Goal: Information Seeking & Learning: Check status

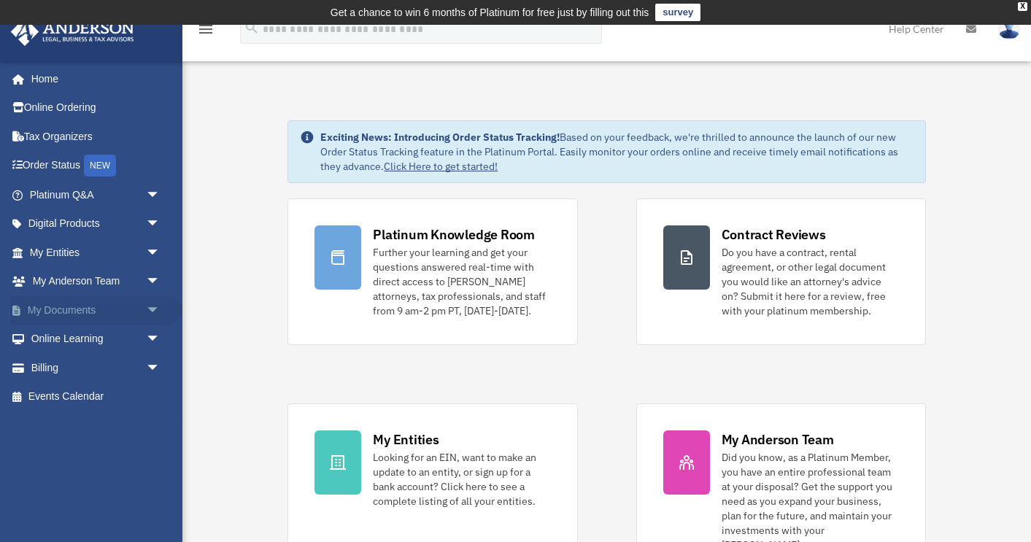
click at [153, 304] on span "arrow_drop_down" at bounding box center [160, 311] width 29 height 30
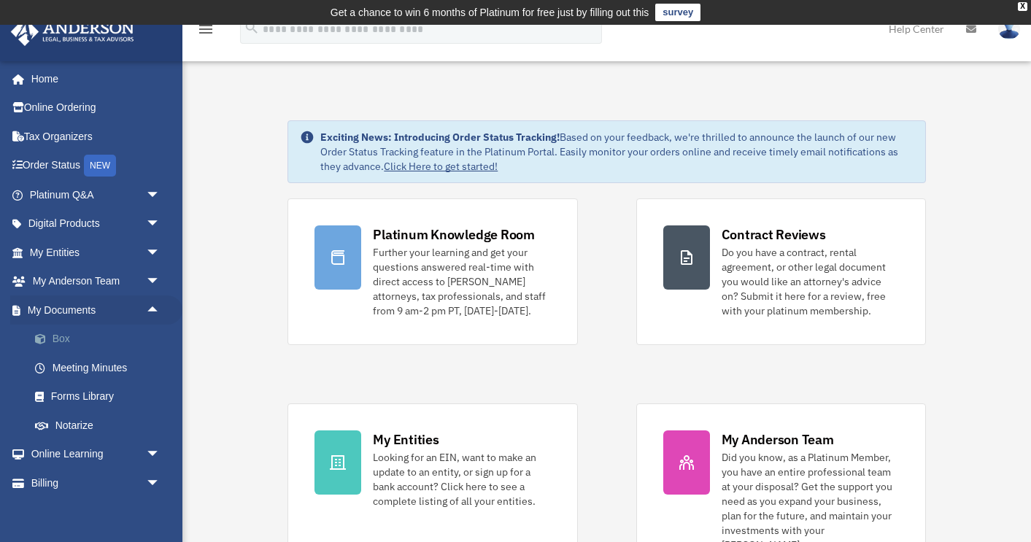
click at [72, 334] on link "Box" at bounding box center [101, 339] width 162 height 29
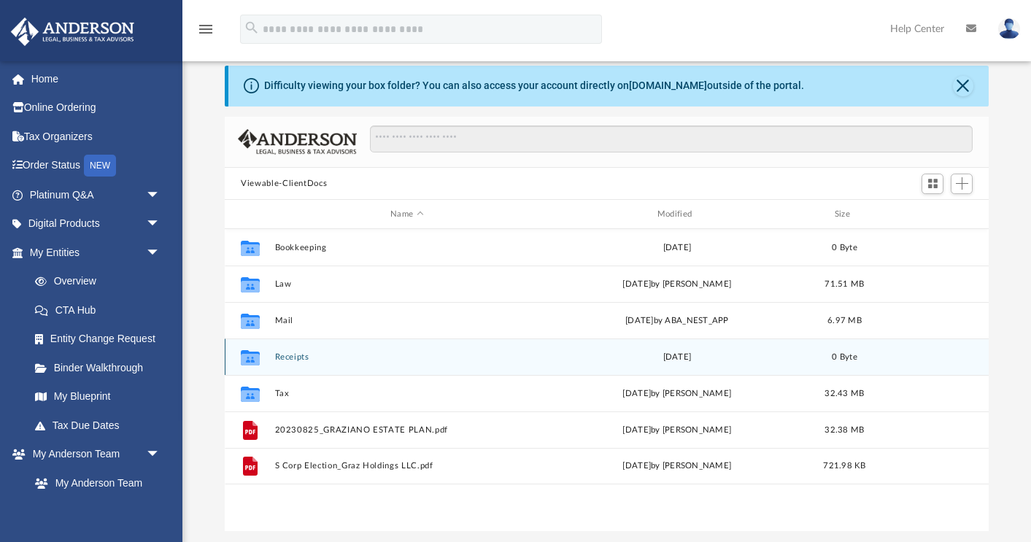
scroll to position [47, 0]
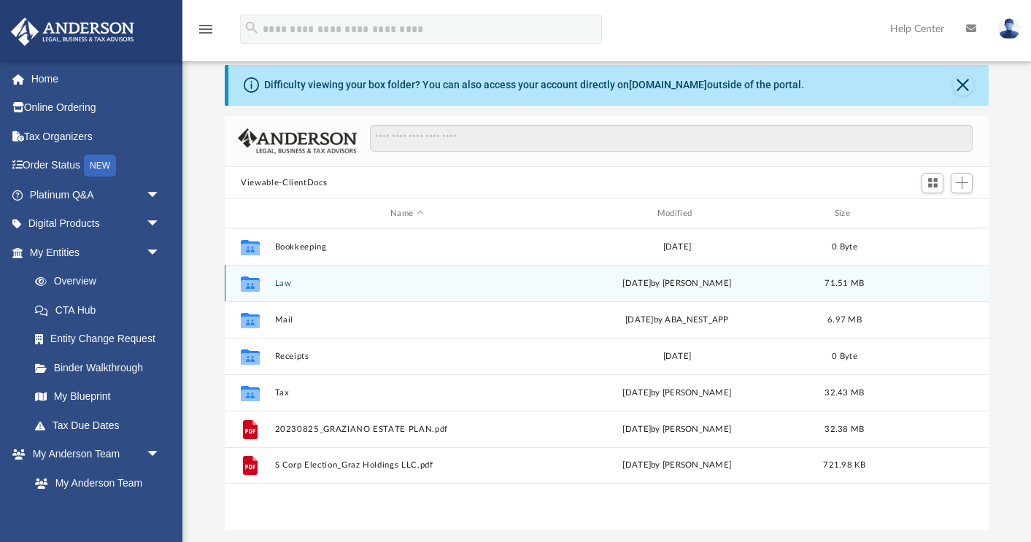
click at [286, 277] on div "Collaborated Folder Law [DATE] by [PERSON_NAME] 71.51 MB" at bounding box center [607, 283] width 764 height 36
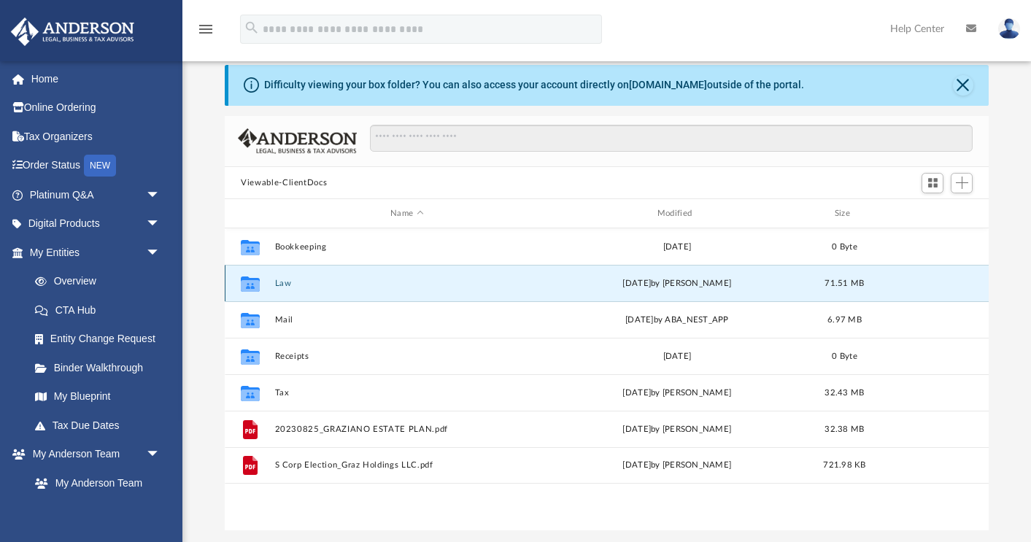
click at [286, 281] on button "Law" at bounding box center [407, 283] width 264 height 9
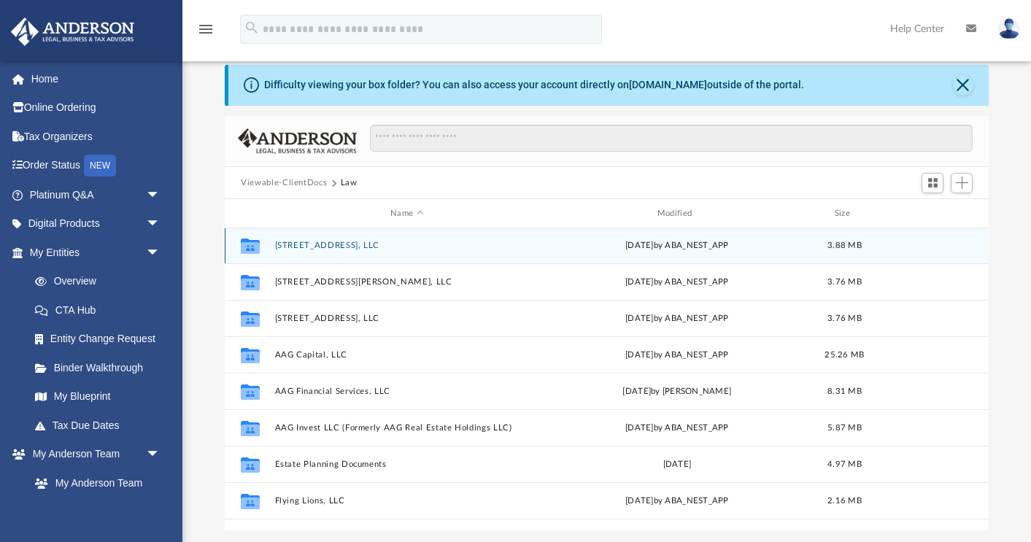
scroll to position [51, 0]
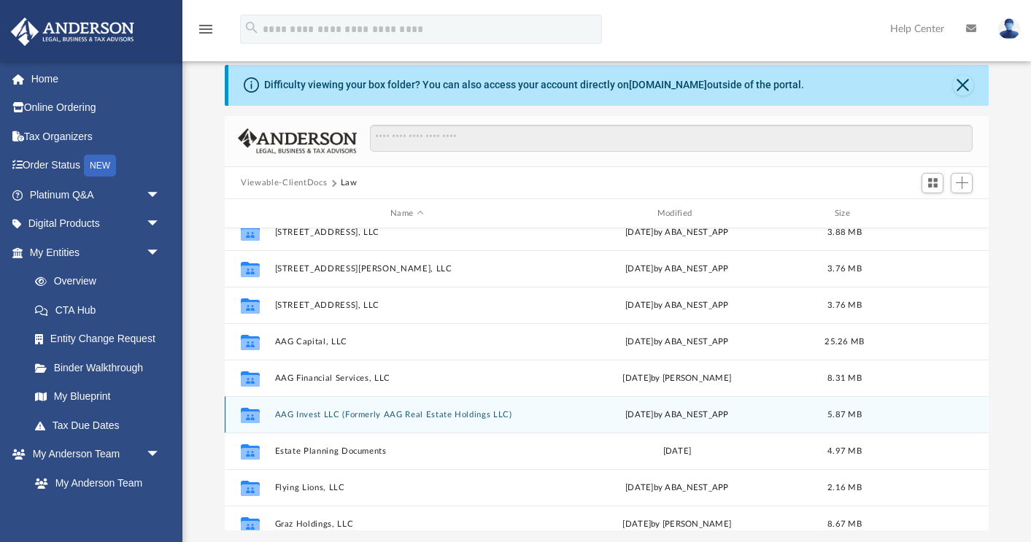
click at [355, 415] on button "AAG Invest LLC (Formerly AAG Real Estate Holdings LLC)" at bounding box center [407, 414] width 264 height 9
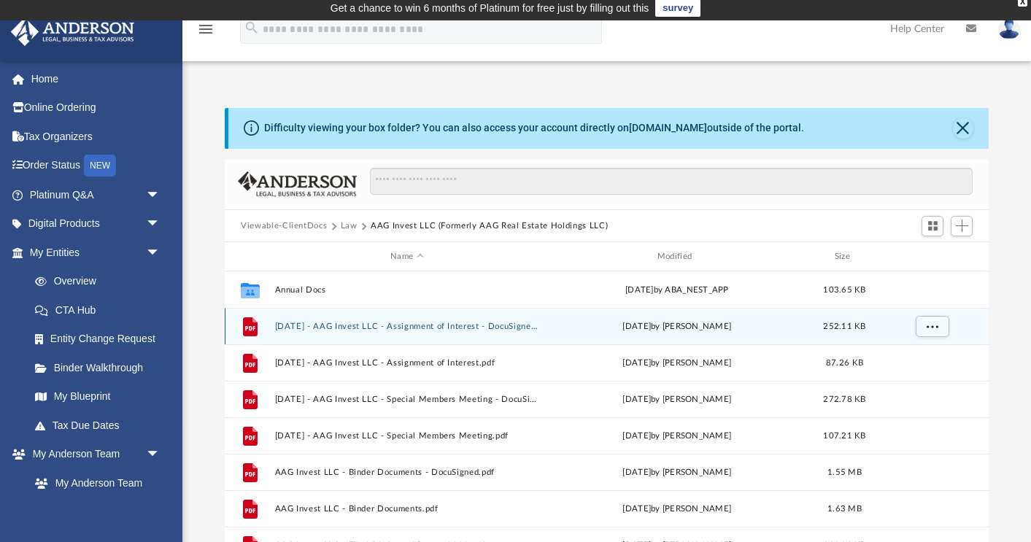
scroll to position [0, 0]
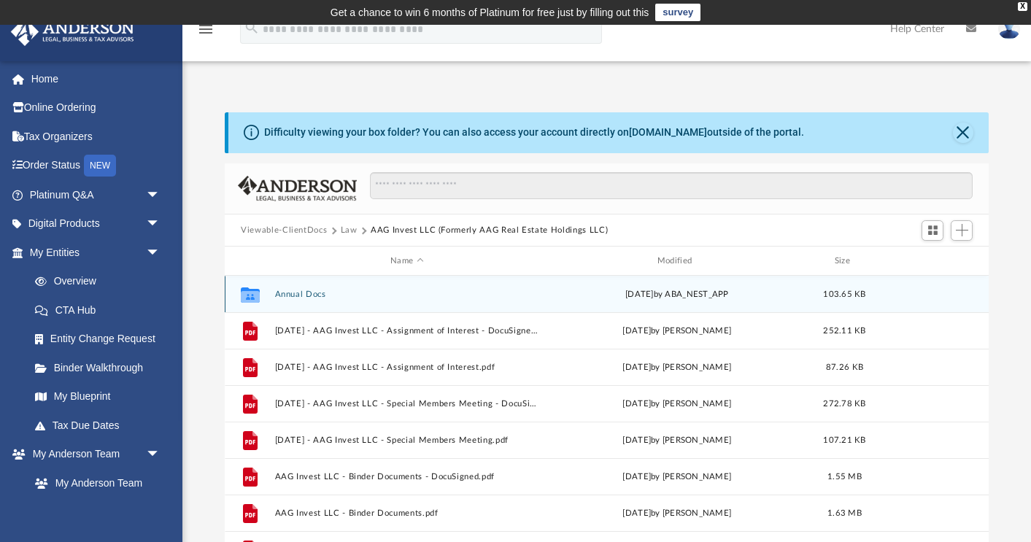
click at [310, 290] on button "Annual Docs" at bounding box center [407, 294] width 264 height 9
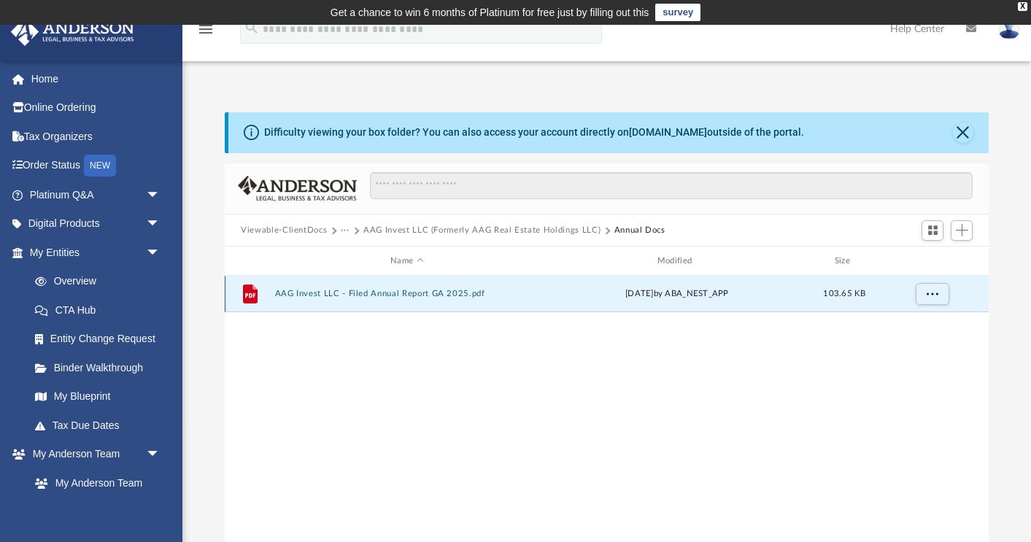
click at [423, 294] on button "AAG Invest LLC - Filed Annual Report GA 2025.pdf" at bounding box center [407, 293] width 264 height 9
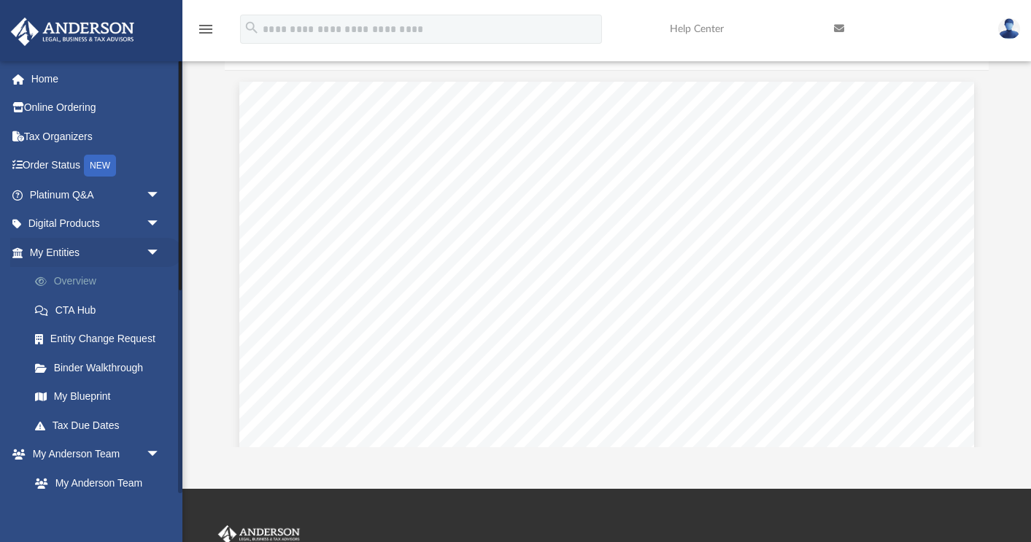
click at [94, 280] on link "Overview" at bounding box center [101, 281] width 162 height 29
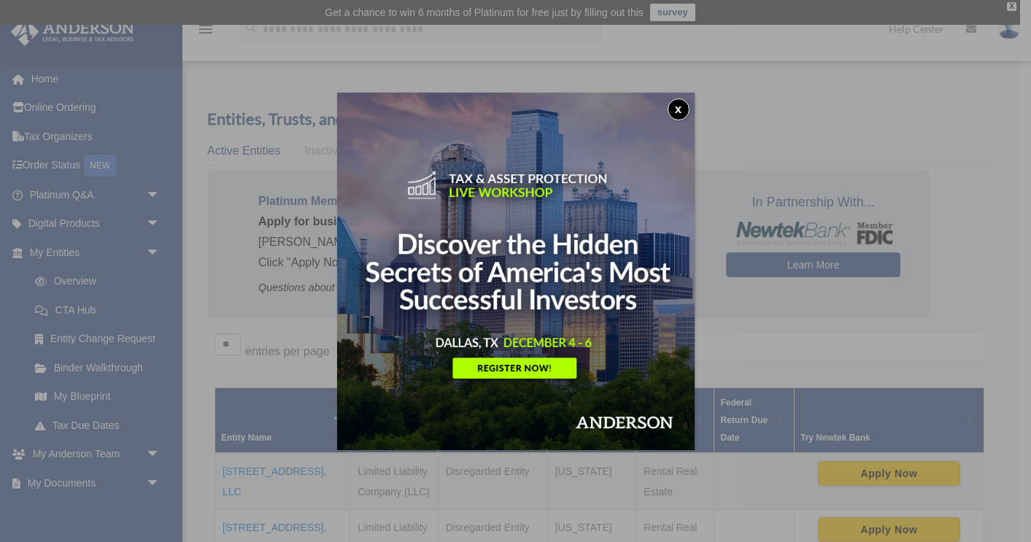
click at [681, 110] on button "x" at bounding box center [679, 110] width 22 height 22
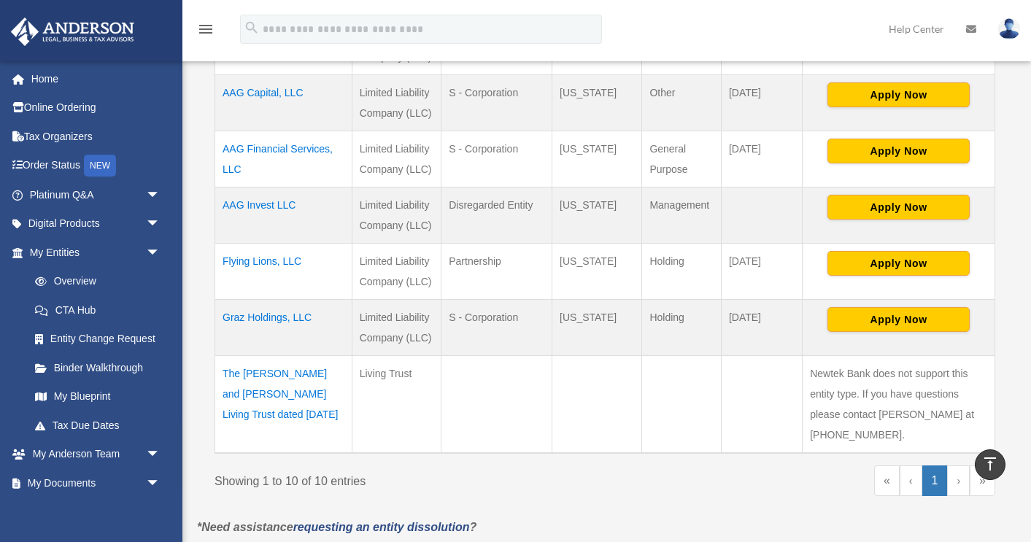
scroll to position [605, 0]
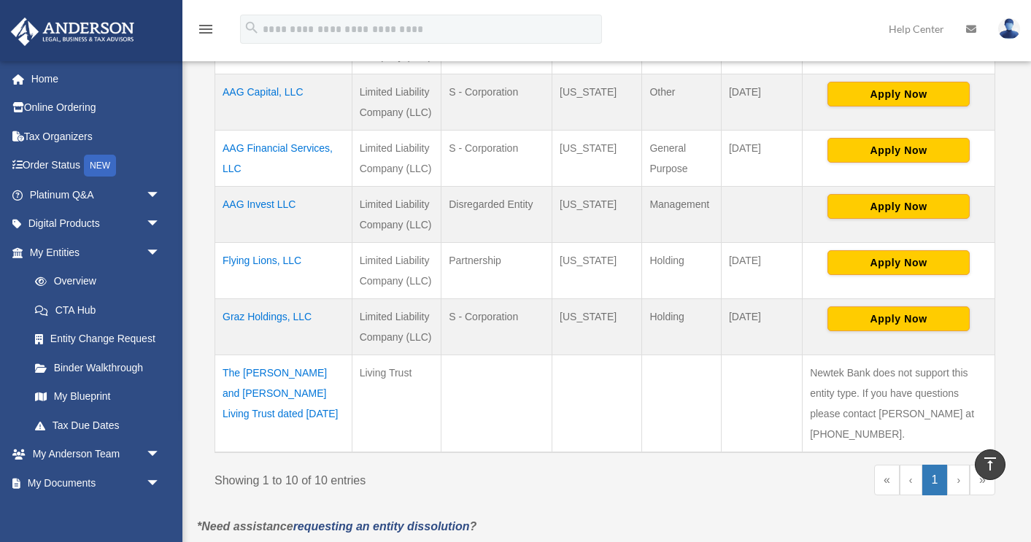
click at [280, 261] on td "Flying Lions, LLC" at bounding box center [283, 270] width 137 height 56
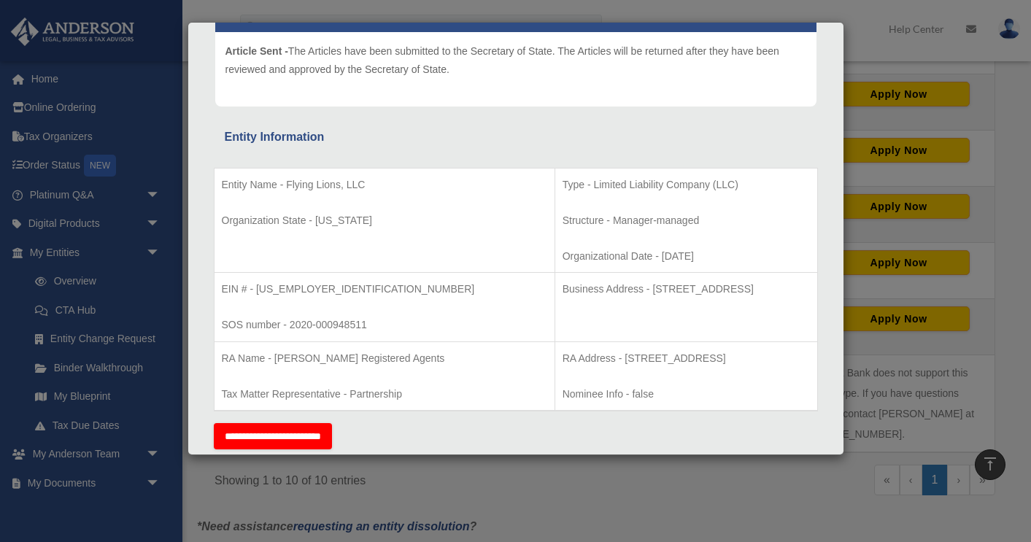
scroll to position [0, 0]
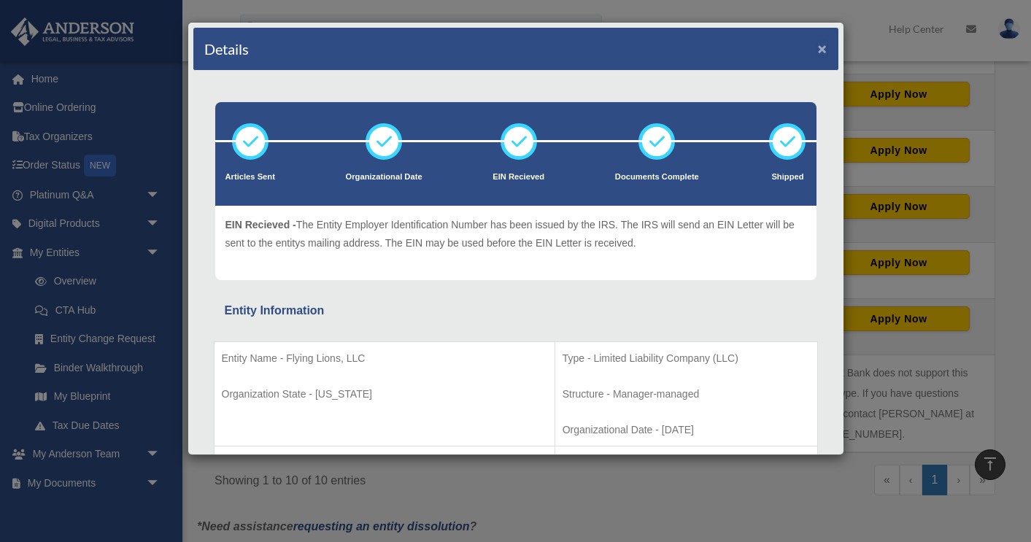
click at [822, 49] on button "×" at bounding box center [822, 48] width 9 height 15
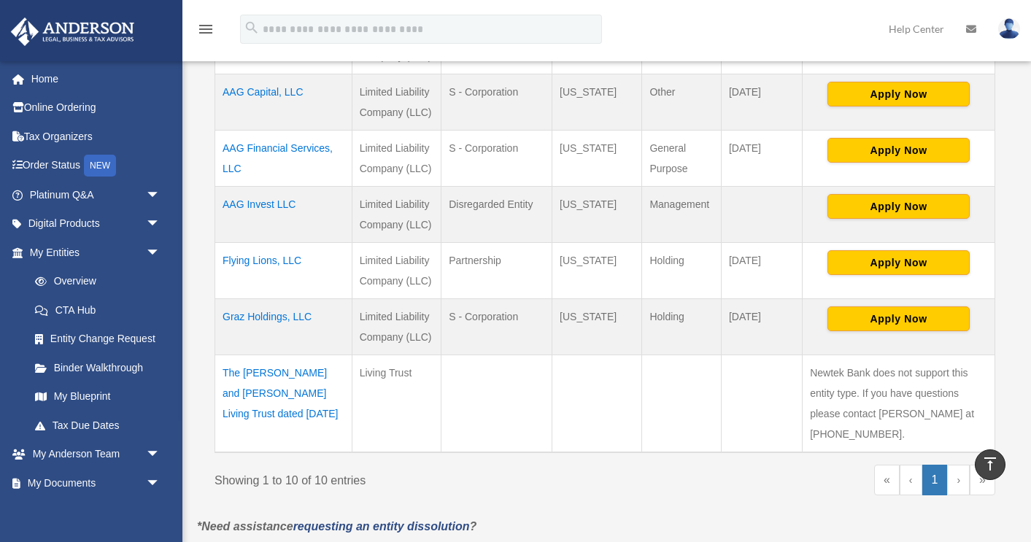
click at [288, 315] on td "Graz Holdings, LLC" at bounding box center [283, 327] width 137 height 56
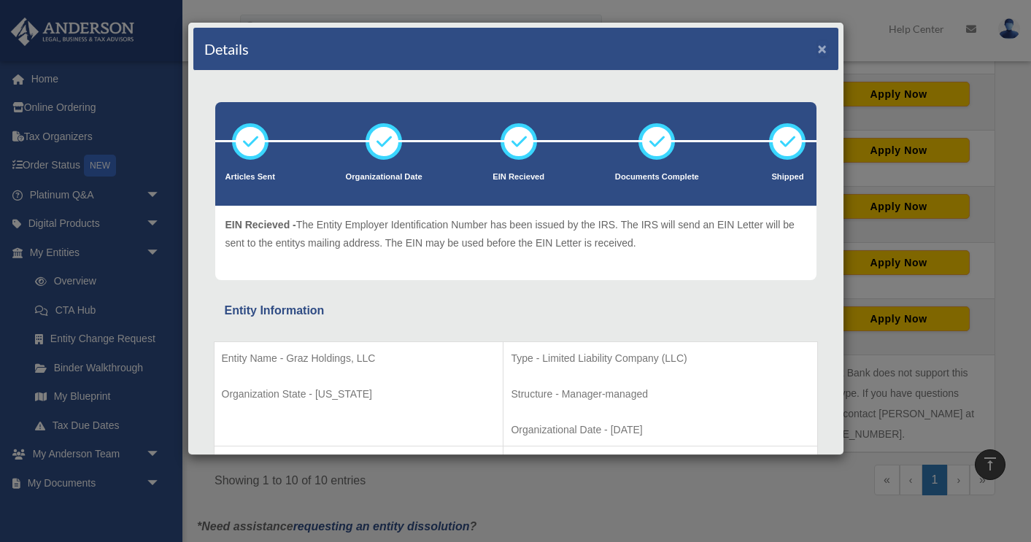
click at [823, 50] on button "×" at bounding box center [822, 48] width 9 height 15
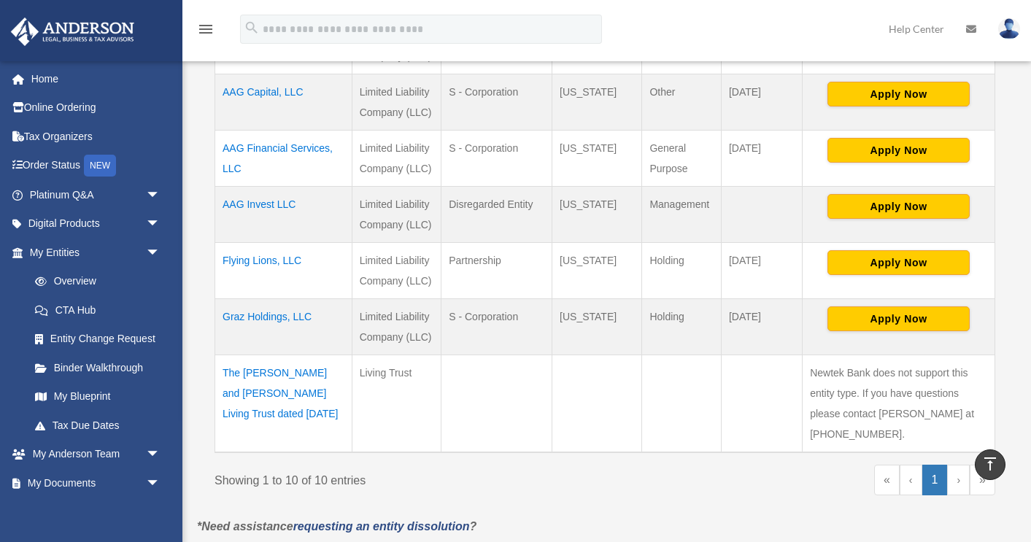
click at [282, 196] on td "AAG Invest LLC" at bounding box center [283, 214] width 137 height 56
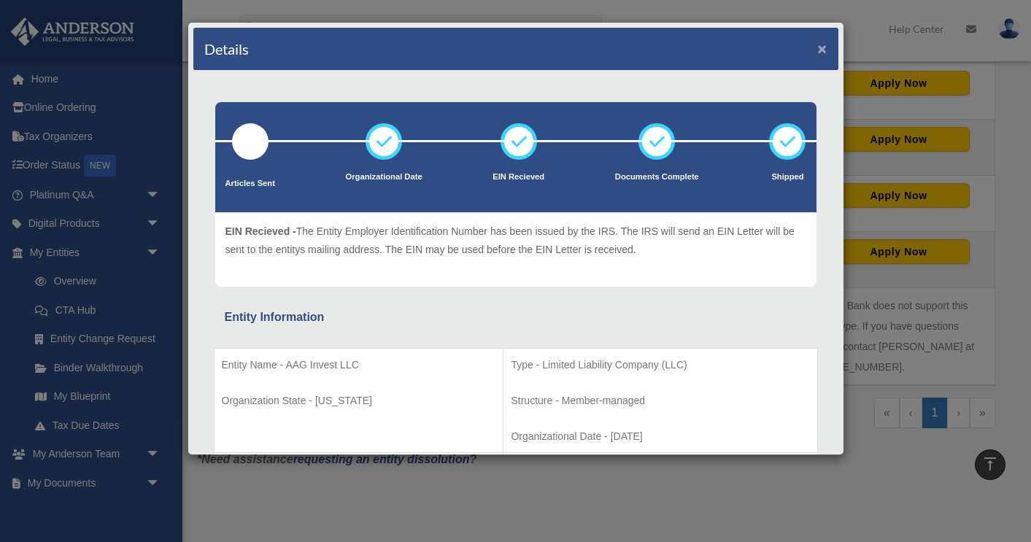
click at [822, 50] on button "×" at bounding box center [822, 48] width 9 height 15
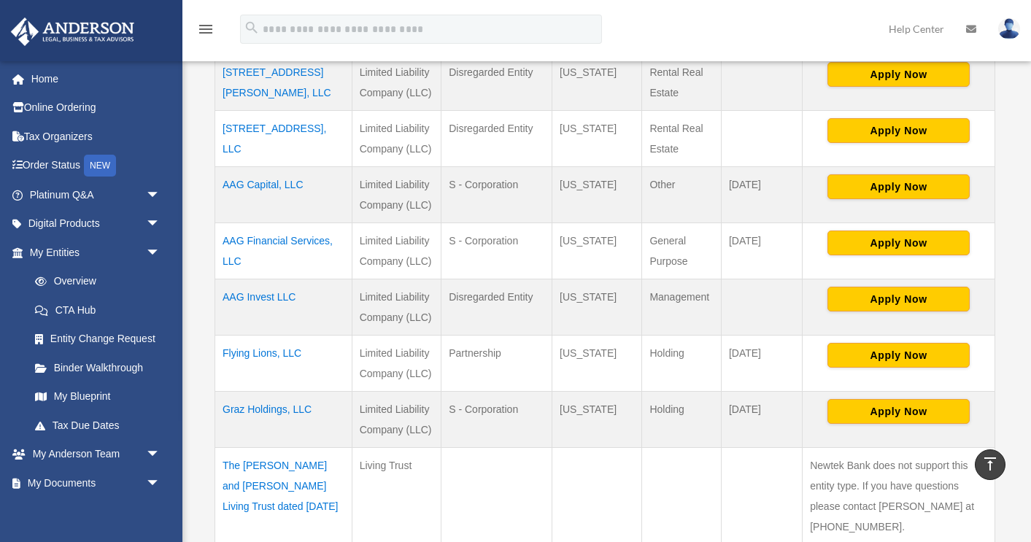
scroll to position [526, 0]
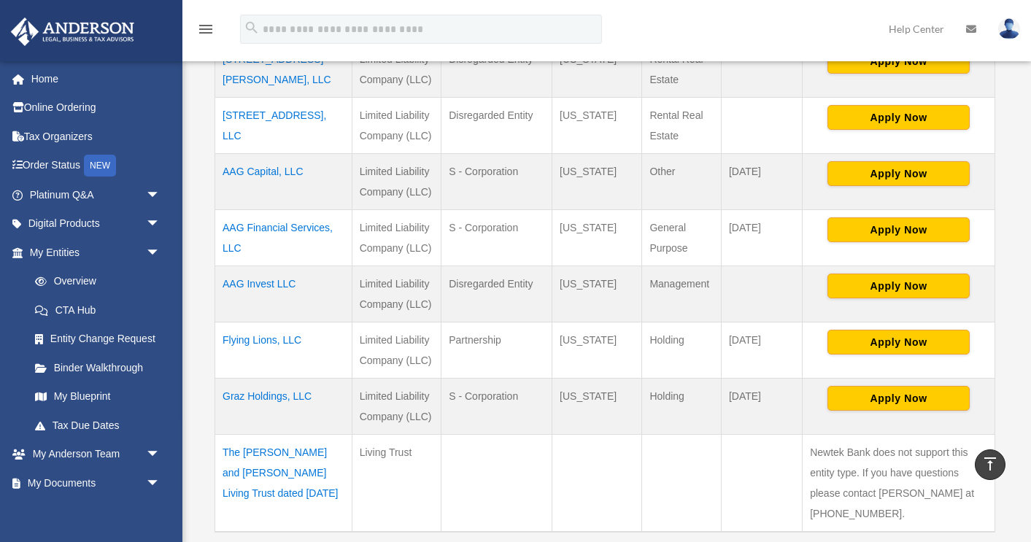
click at [268, 394] on td "Graz Holdings, LLC" at bounding box center [283, 406] width 137 height 56
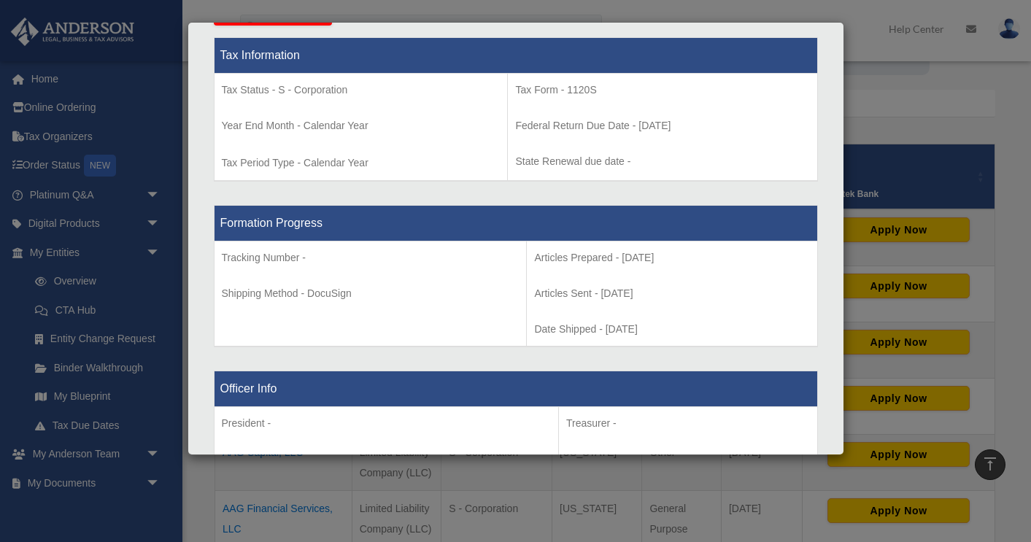
scroll to position [0, 0]
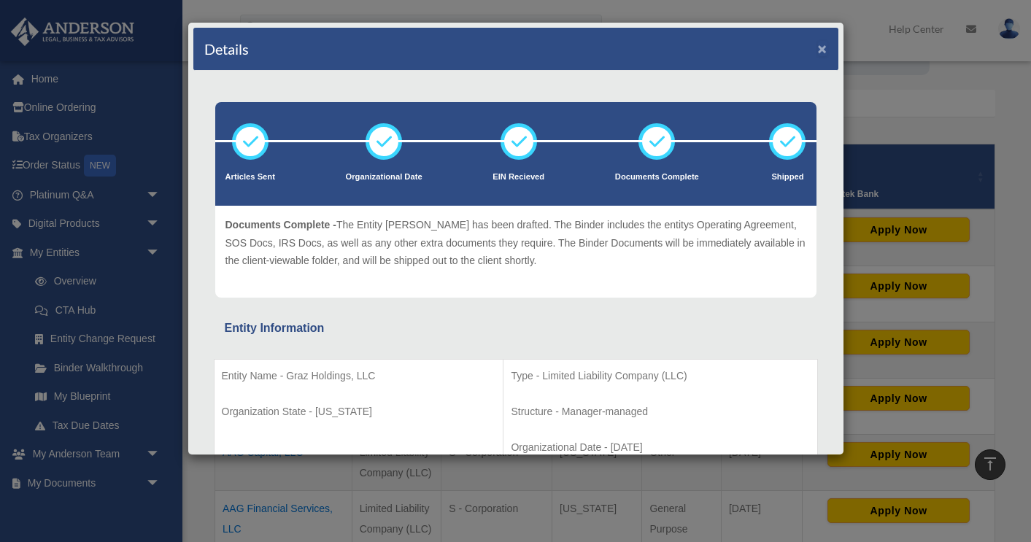
click at [823, 47] on button "×" at bounding box center [822, 48] width 9 height 15
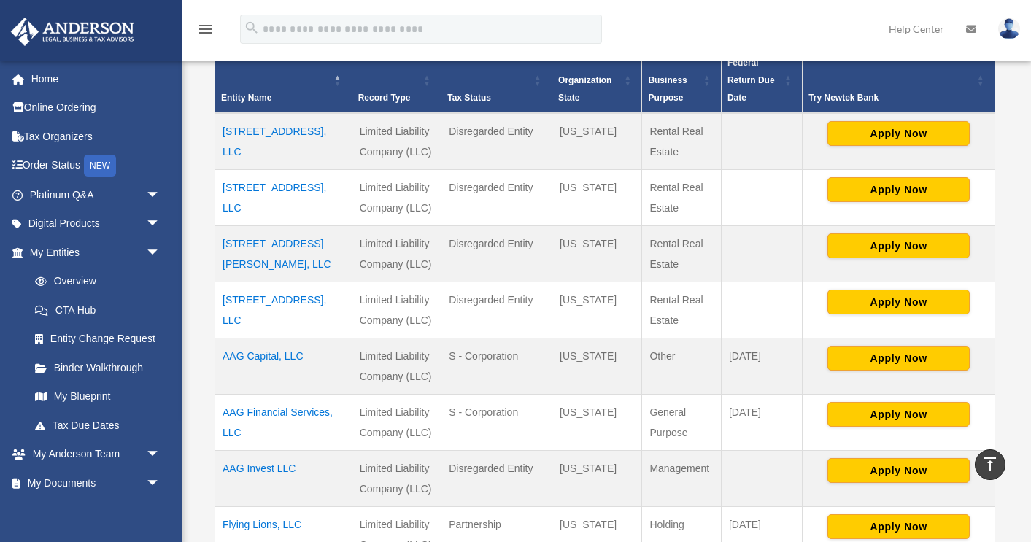
scroll to position [347, 0]
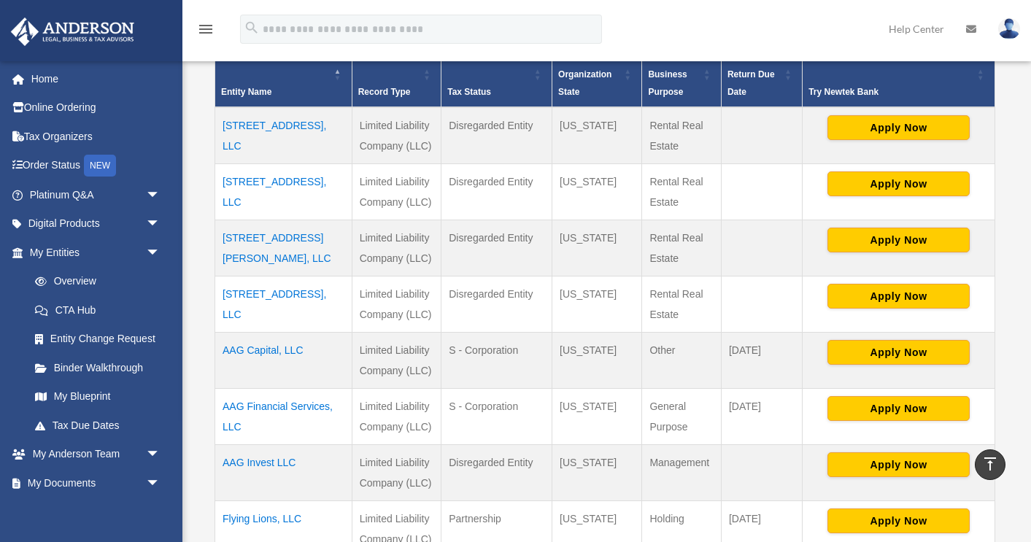
click at [291, 351] on td "AAG Capital, LLC" at bounding box center [283, 360] width 137 height 56
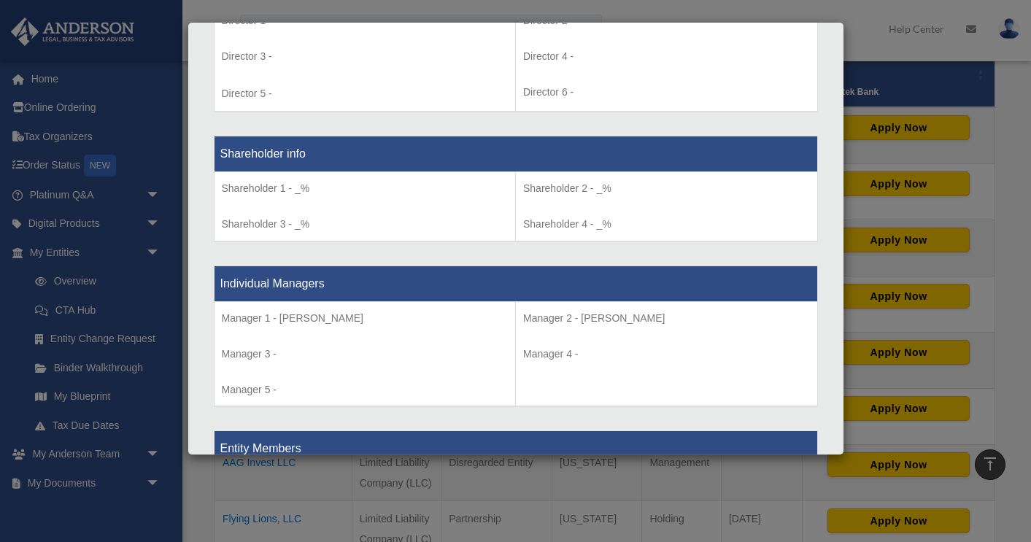
scroll to position [0, 0]
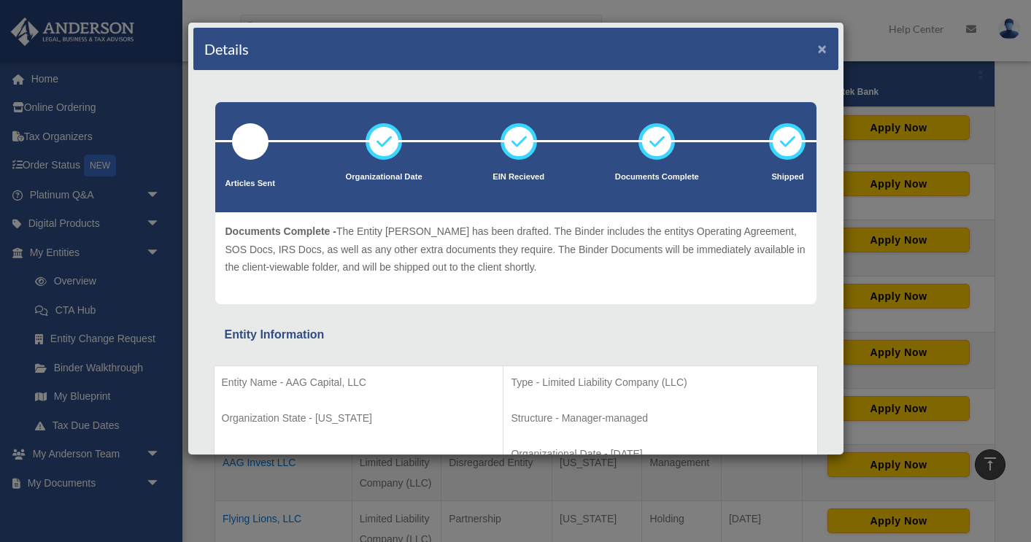
click at [823, 53] on button "×" at bounding box center [822, 48] width 9 height 15
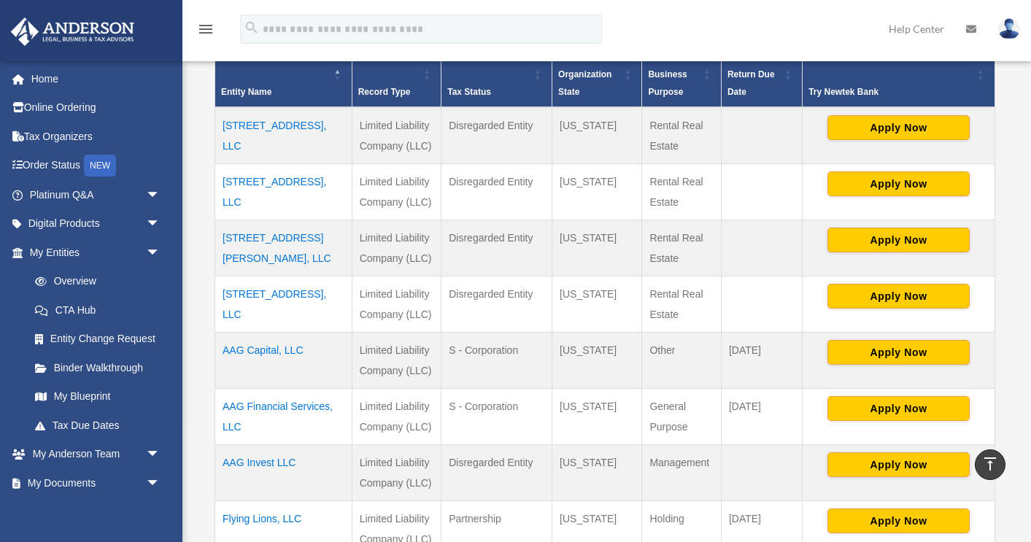
click at [308, 404] on td "AAG Financial Services, LLC" at bounding box center [283, 416] width 137 height 56
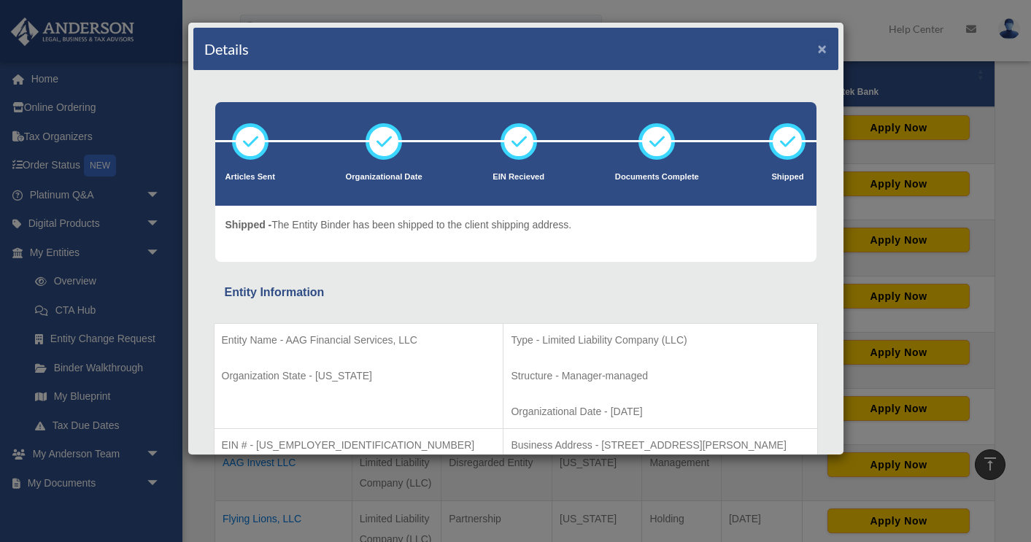
click at [822, 51] on button "×" at bounding box center [822, 48] width 9 height 15
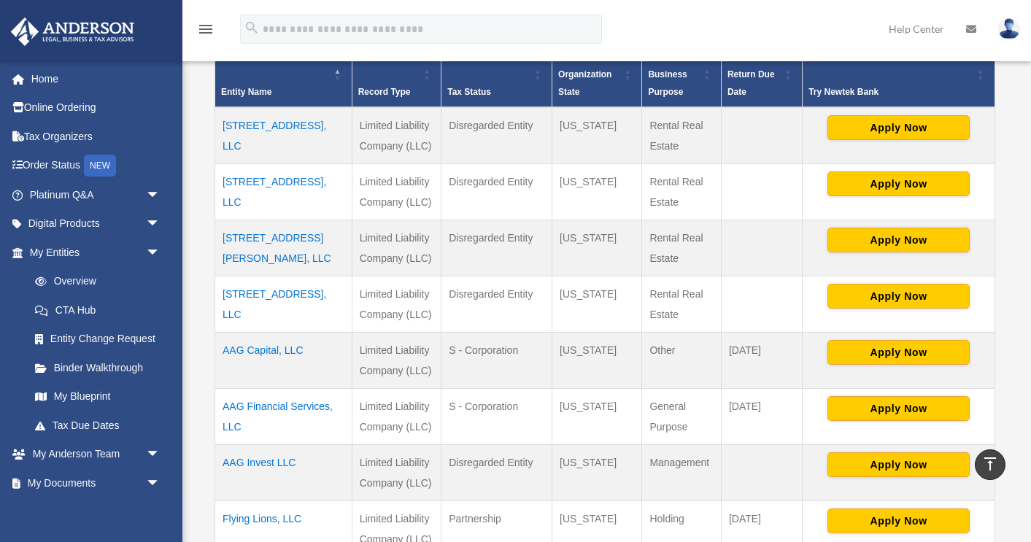
click at [277, 463] on td "AAG Invest LLC" at bounding box center [283, 473] width 137 height 56
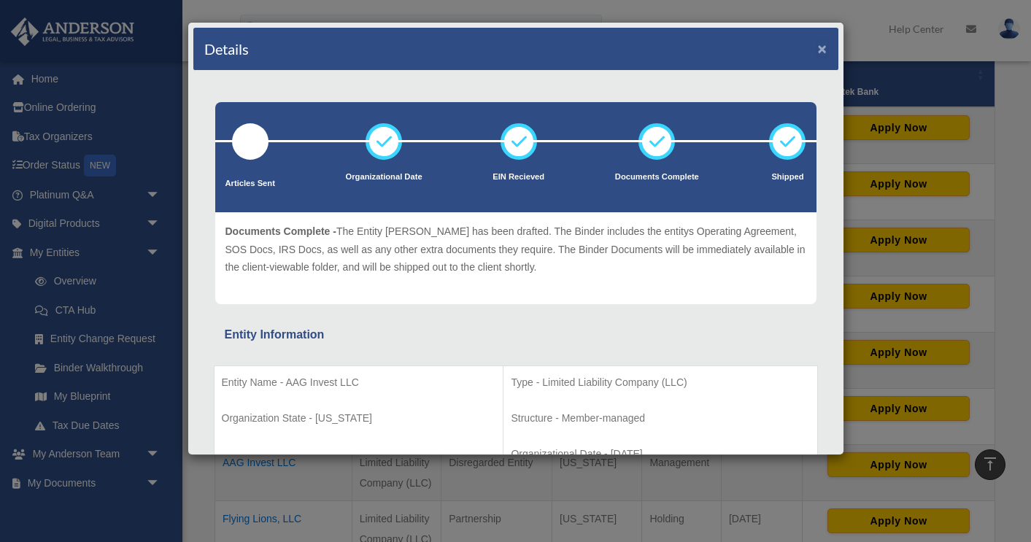
click at [824, 50] on button "×" at bounding box center [822, 48] width 9 height 15
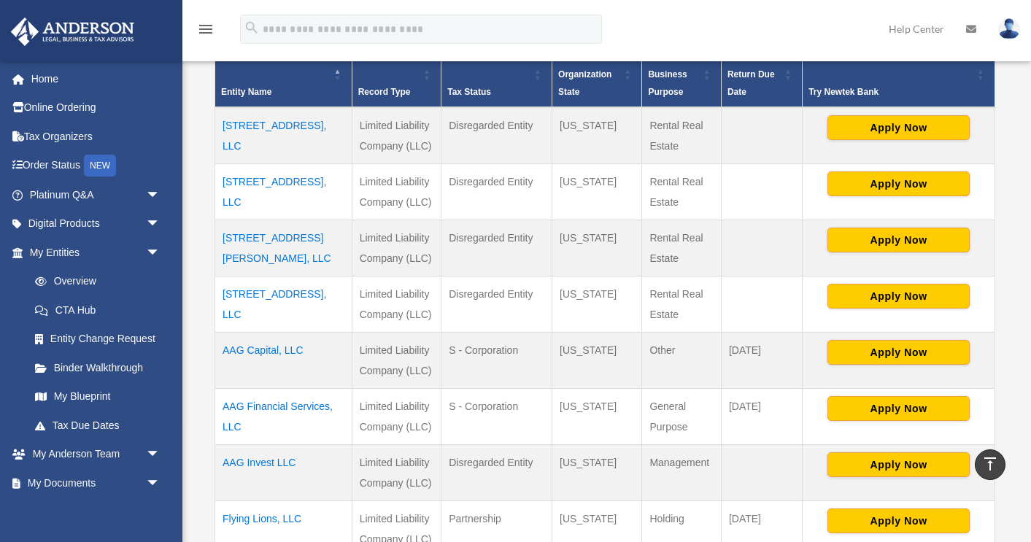
click at [301, 128] on td "[STREET_ADDRESS], LLC" at bounding box center [283, 135] width 137 height 57
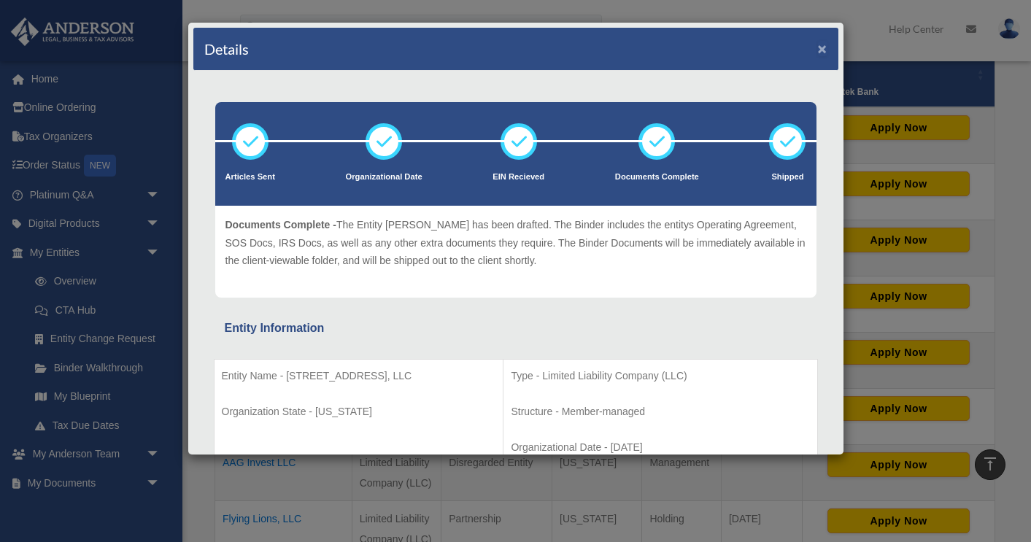
click at [822, 50] on button "×" at bounding box center [822, 48] width 9 height 15
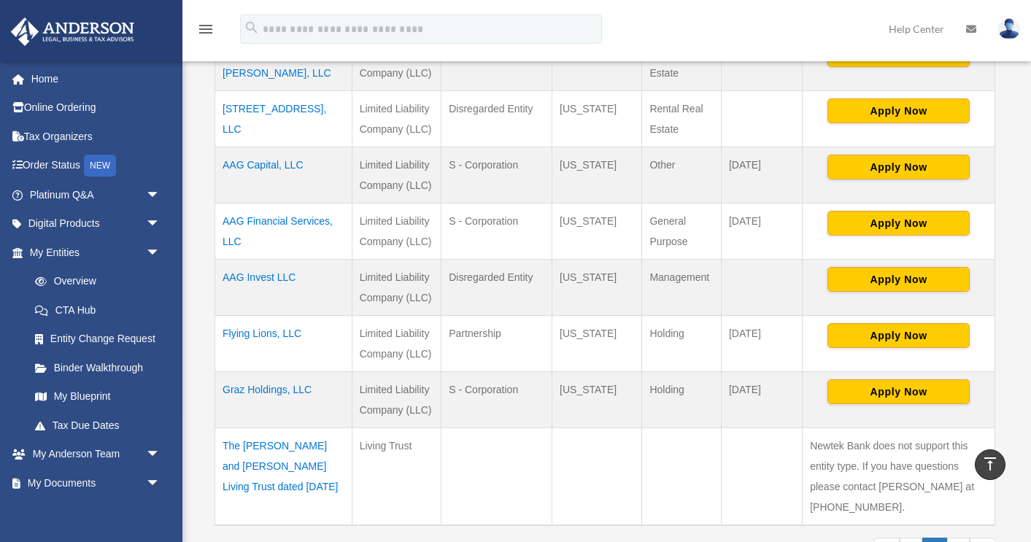
scroll to position [533, 0]
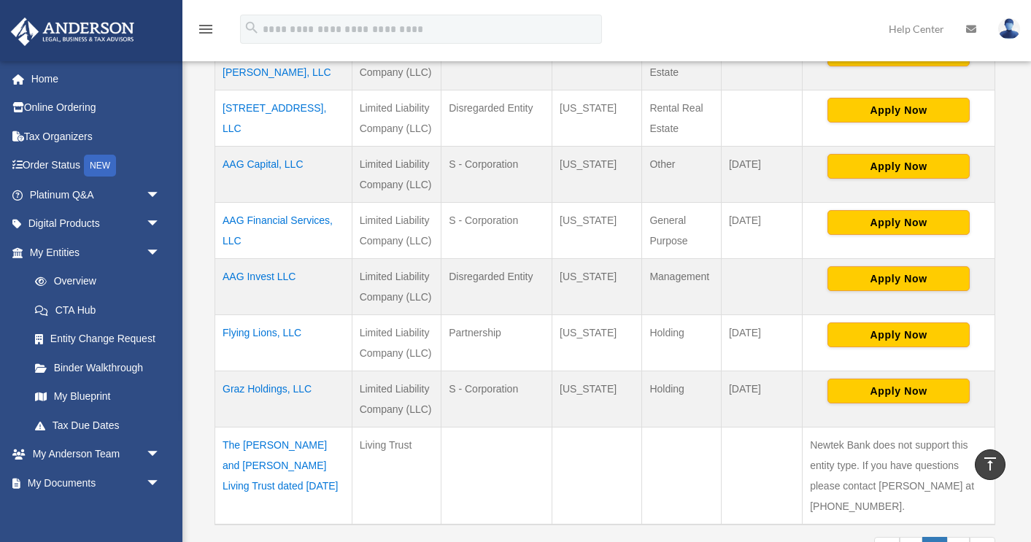
click at [292, 328] on td "Flying Lions, LLC" at bounding box center [283, 343] width 137 height 56
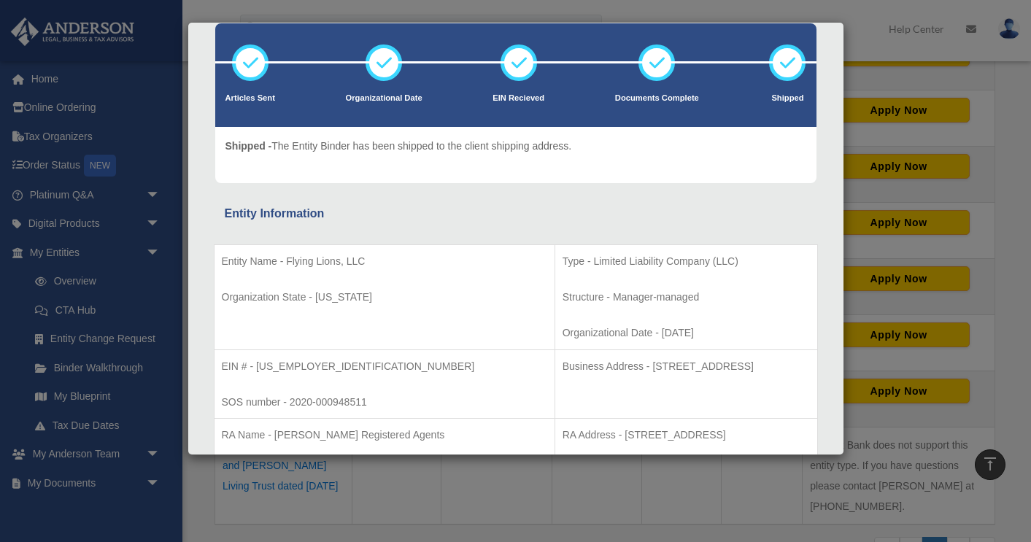
scroll to position [0, 0]
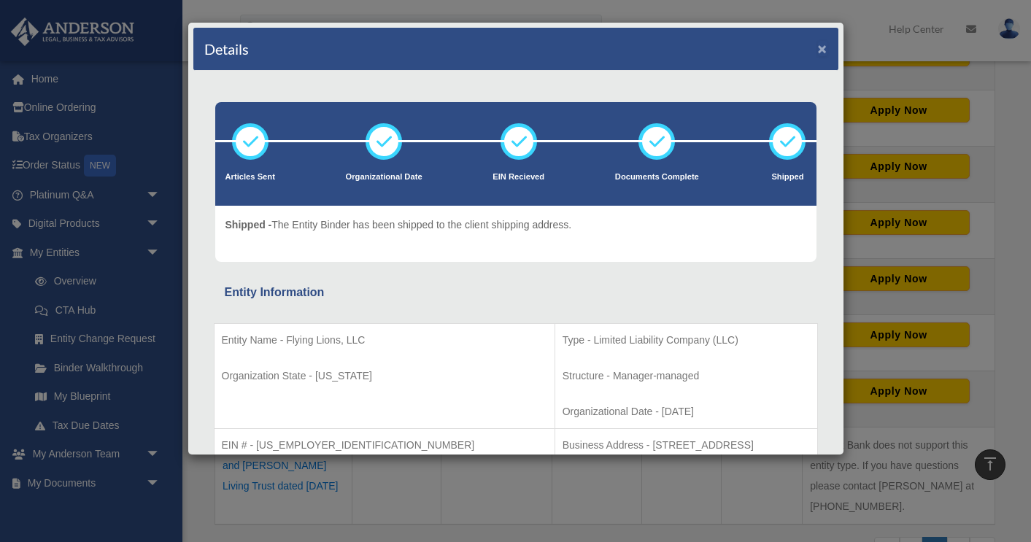
click at [820, 50] on button "×" at bounding box center [822, 48] width 9 height 15
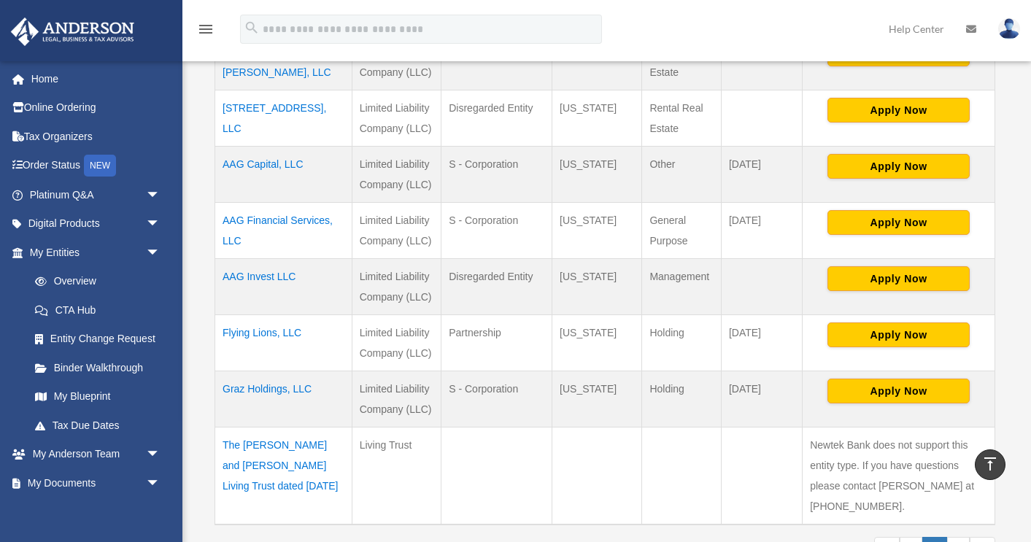
click at [289, 447] on td "The Andrew and Anabell Graziano Living Trust dated April 12th, 2021" at bounding box center [283, 476] width 137 height 98
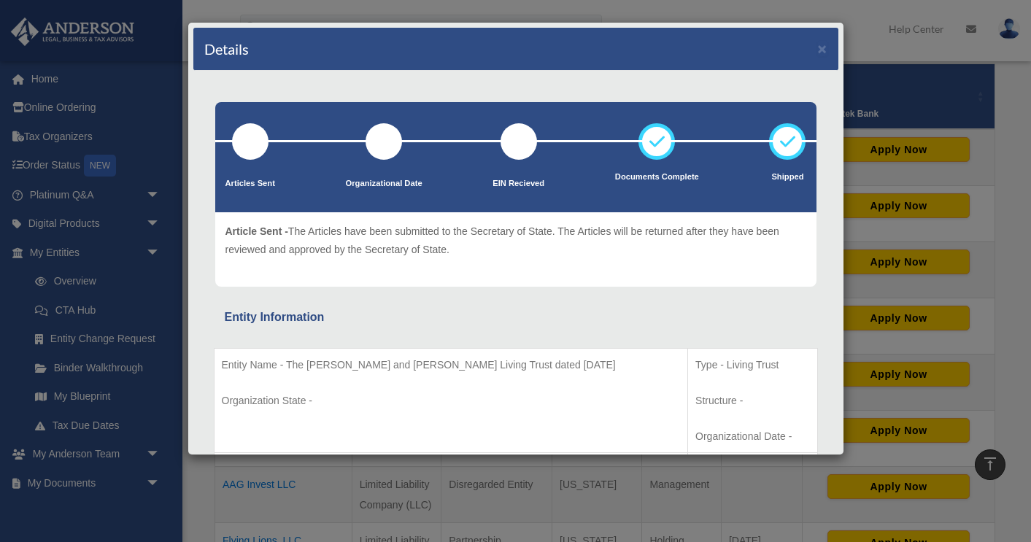
scroll to position [243, 0]
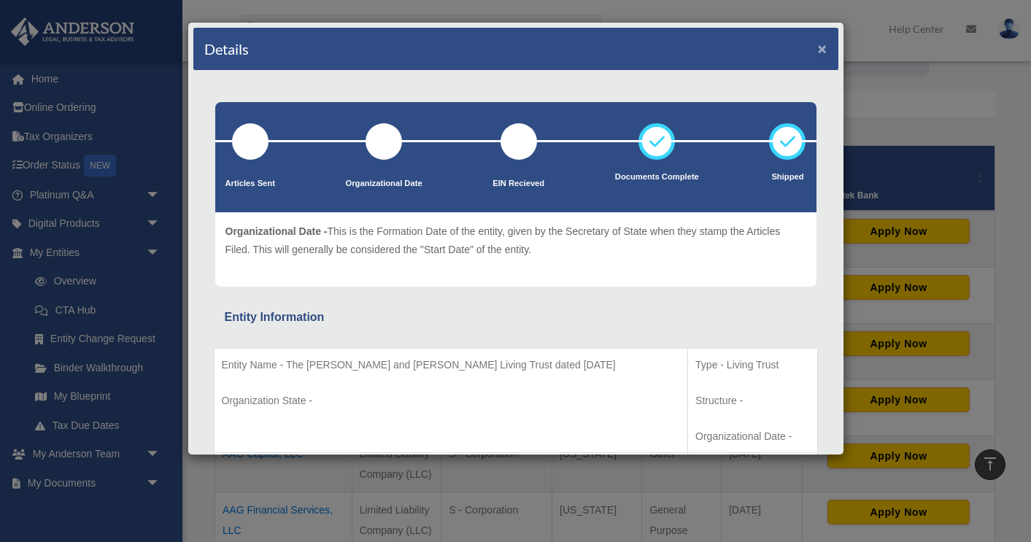
click at [823, 52] on button "×" at bounding box center [822, 48] width 9 height 15
